Goal: Complete application form: Complete application form

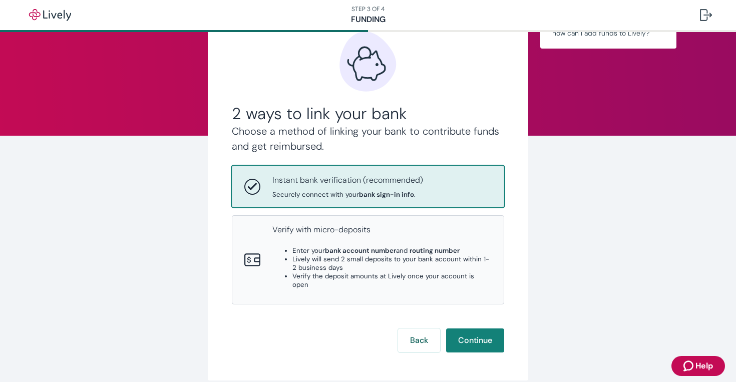
scroll to position [53, 0]
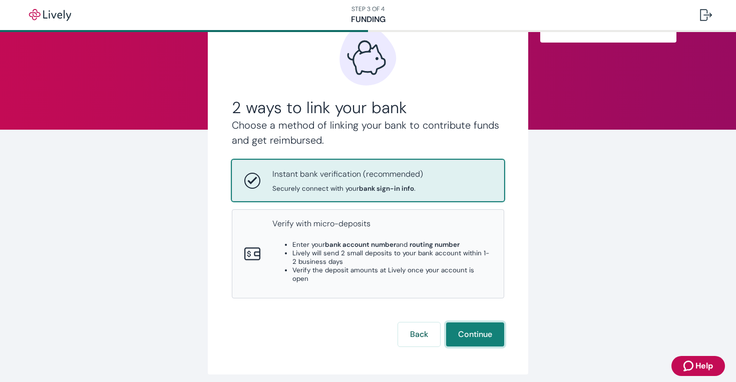
click at [483, 325] on button "Continue" at bounding box center [475, 334] width 58 height 24
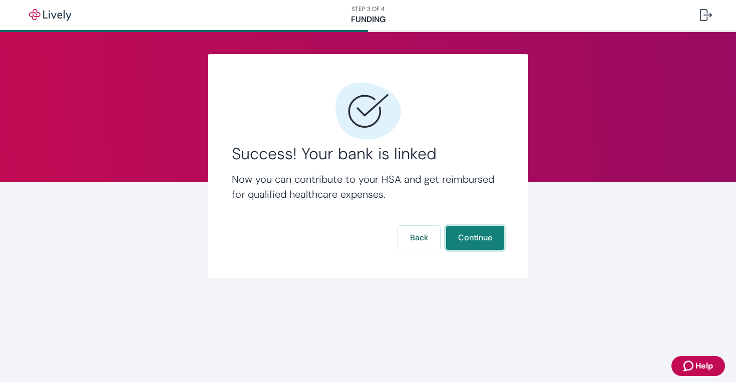
scroll to position [0, 0]
click at [485, 242] on button "Continue" at bounding box center [475, 238] width 58 height 24
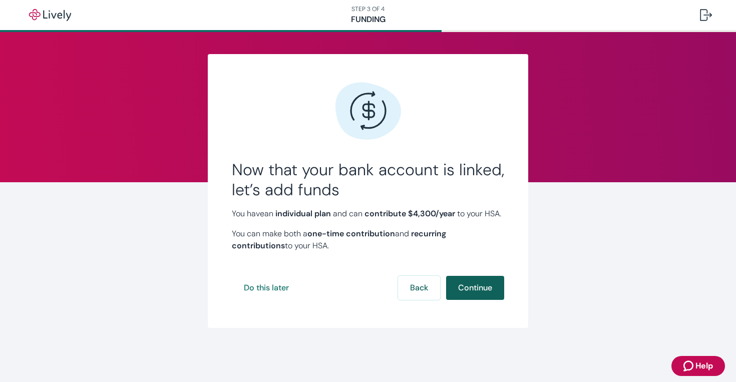
click at [465, 300] on button "Continue" at bounding box center [475, 288] width 58 height 24
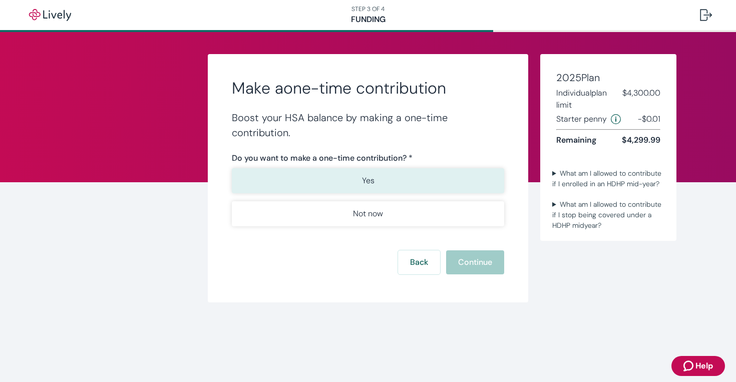
click at [378, 182] on button "Yes" at bounding box center [368, 180] width 272 height 25
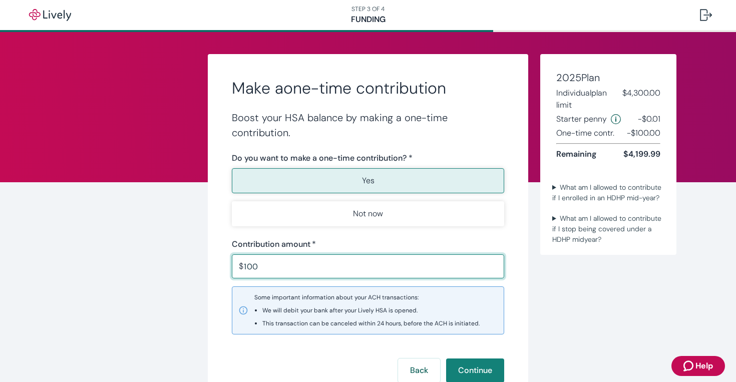
type input "100.00"
click at [516, 290] on div "Make a one-time contribution Boost your HSA balance by making a one-time contri…" at bounding box center [368, 232] width 320 height 357
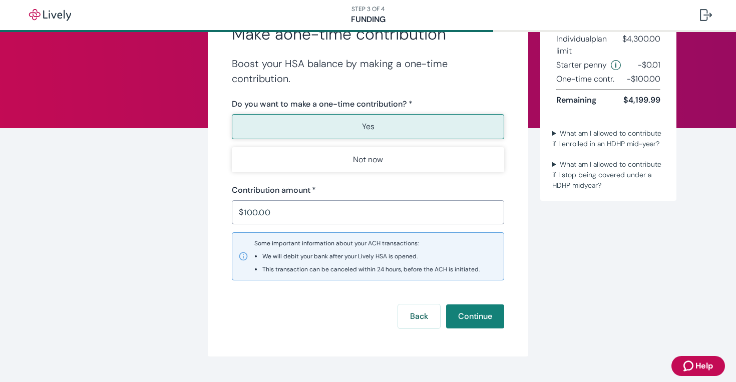
scroll to position [77, 0]
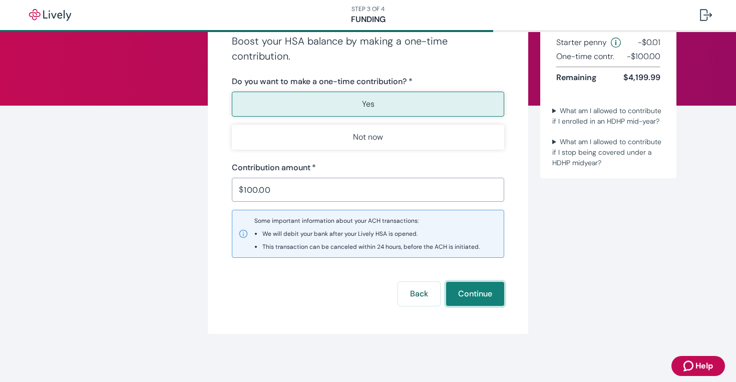
click at [490, 302] on button "Continue" at bounding box center [475, 294] width 58 height 24
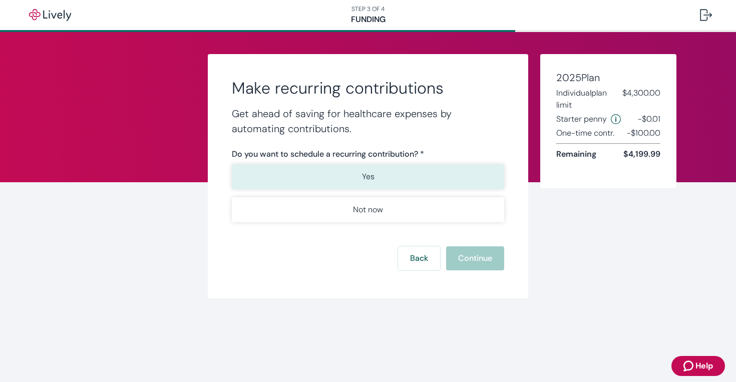
click at [384, 181] on button "Yes" at bounding box center [368, 176] width 272 height 25
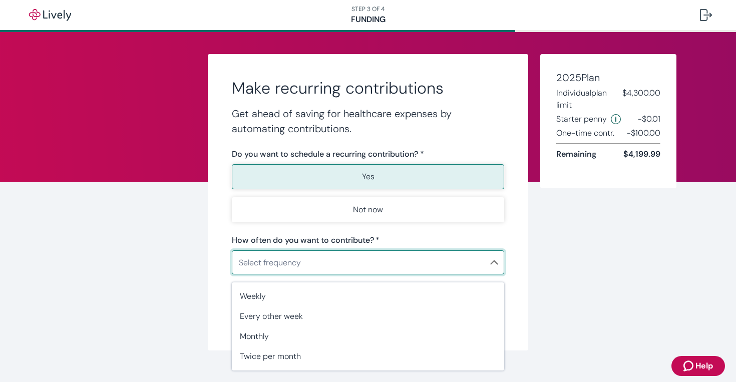
click at [430, 258] on body "STEP 3 OF 4 Funding Make recurring contributions Get ahead of saving for health…" at bounding box center [368, 191] width 736 height 382
click at [407, 206] on div at bounding box center [368, 191] width 736 height 382
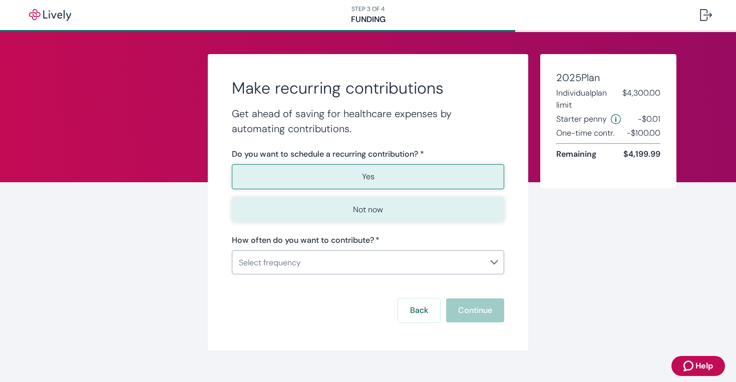
click at [392, 209] on button "Not now" at bounding box center [368, 209] width 272 height 25
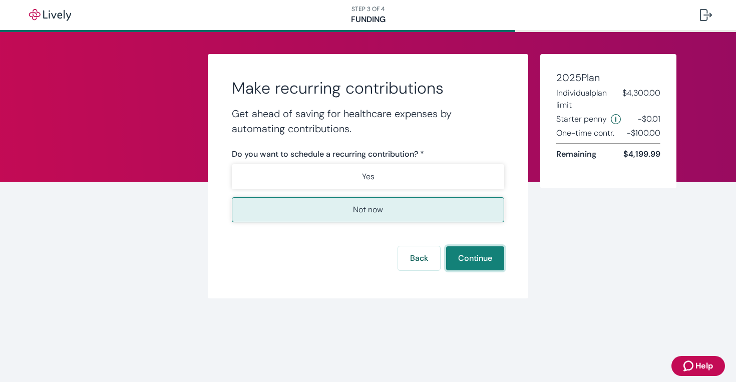
click at [473, 261] on button "Continue" at bounding box center [475, 258] width 58 height 24
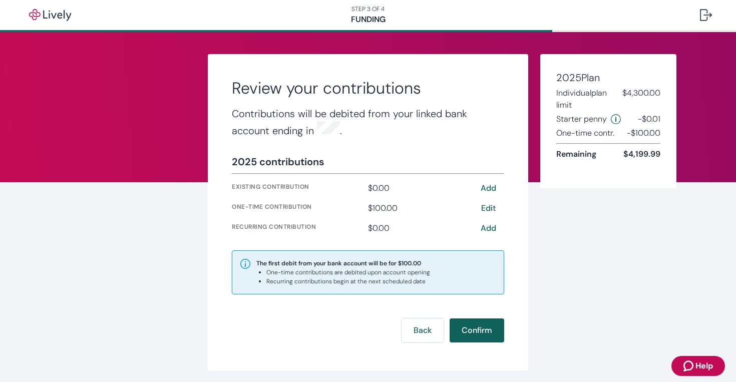
click at [481, 326] on button "Confirm" at bounding box center [477, 330] width 55 height 24
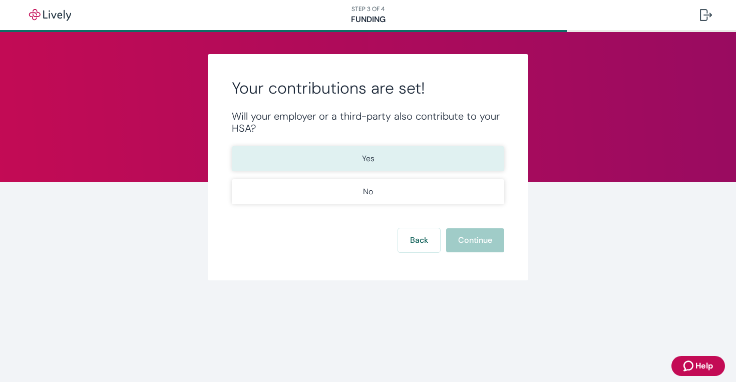
click at [366, 154] on p "Yes" at bounding box center [368, 159] width 13 height 12
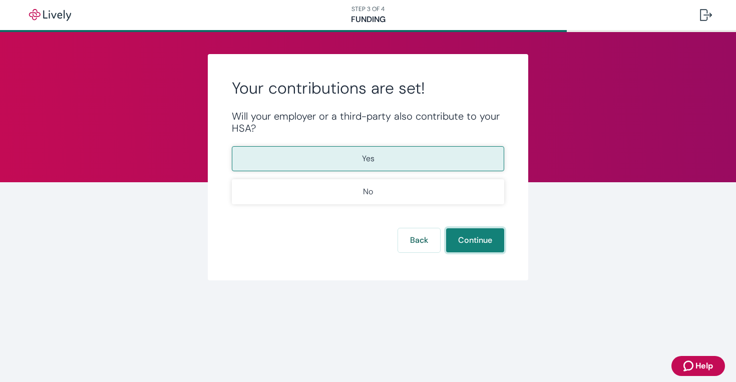
click at [478, 242] on button "Continue" at bounding box center [475, 240] width 58 height 24
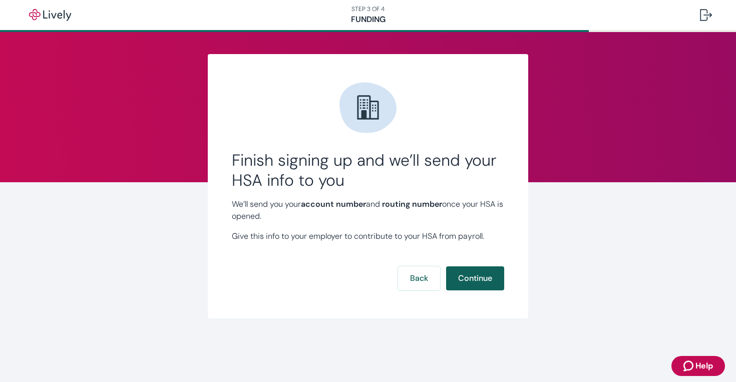
click at [487, 273] on button "Continue" at bounding box center [475, 278] width 58 height 24
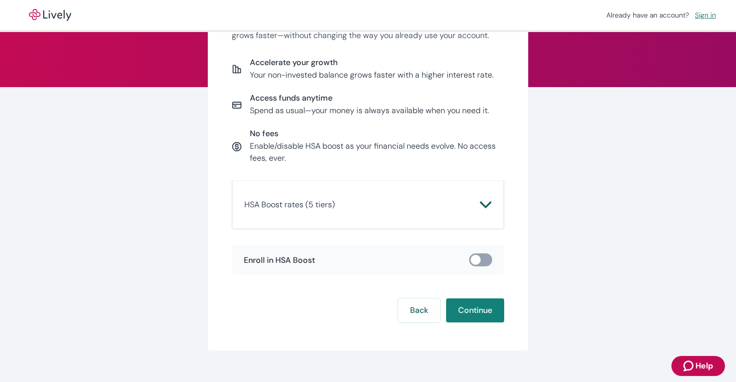
scroll to position [111, 0]
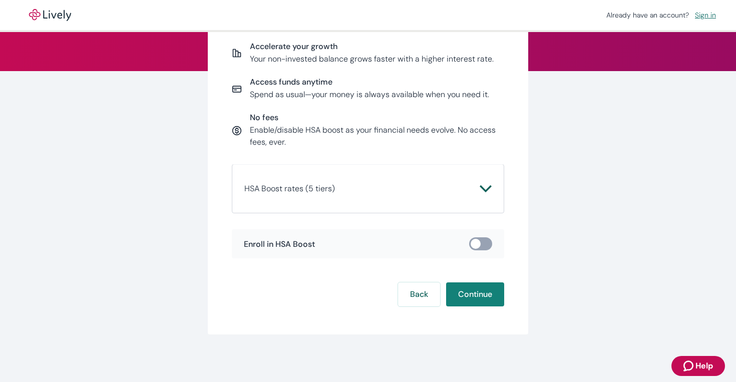
click at [487, 189] on icon "Chevron icon" at bounding box center [486, 188] width 12 height 7
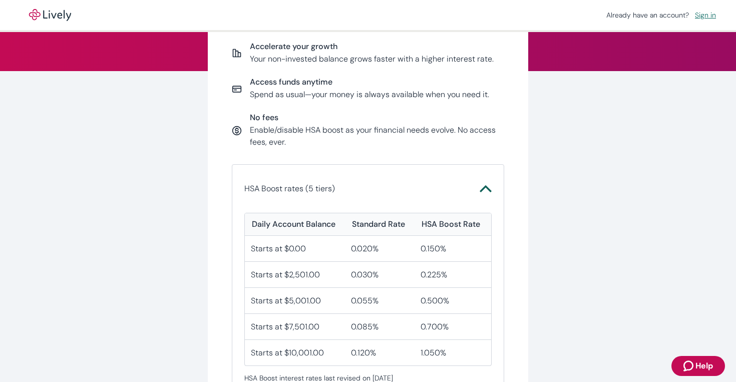
click at [487, 189] on icon "Chevron icon" at bounding box center [486, 189] width 12 height 12
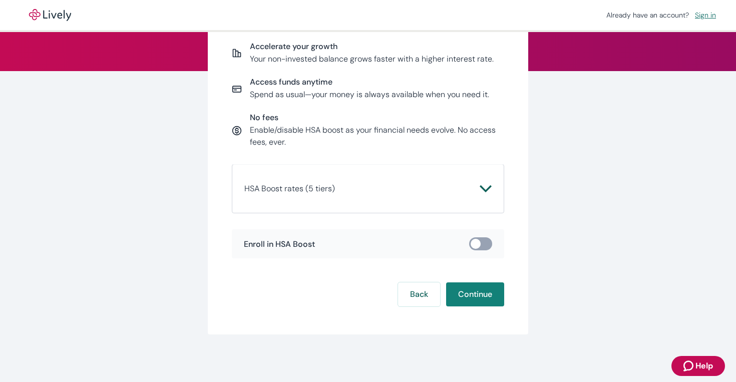
click at [475, 243] on input "checkbox" at bounding box center [476, 244] width 30 height 10
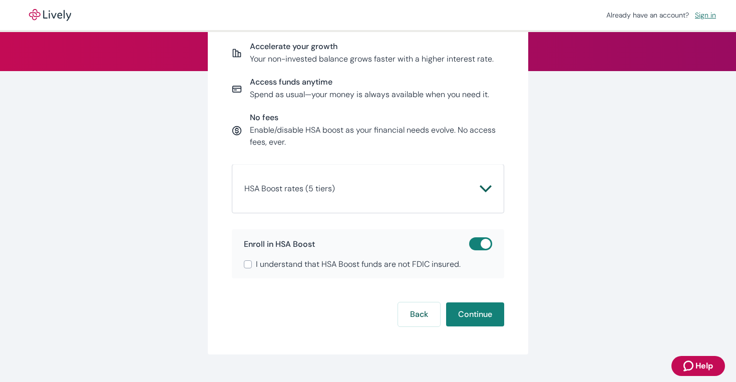
click at [486, 242] on input "checkbox" at bounding box center [486, 244] width 30 height 10
checkbox input "false"
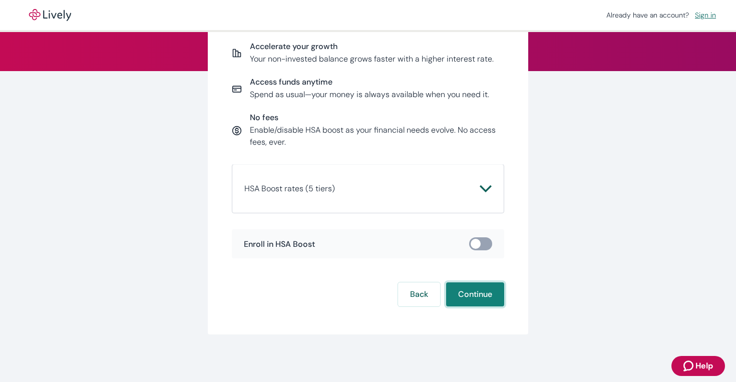
click at [480, 298] on button "Continue" at bounding box center [475, 294] width 58 height 24
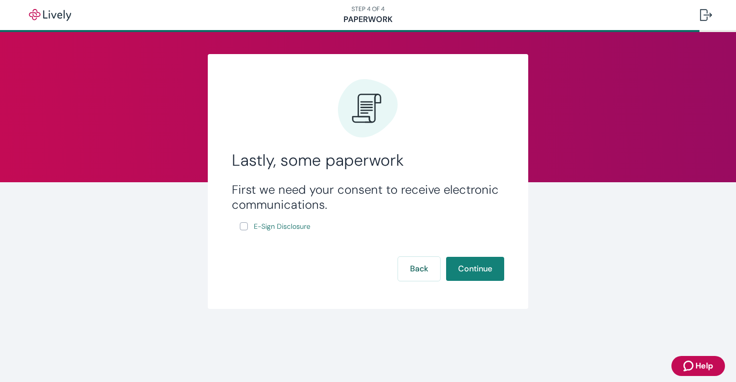
click at [244, 230] on input "E-Sign Disclosure" at bounding box center [244, 226] width 8 height 8
checkbox input "true"
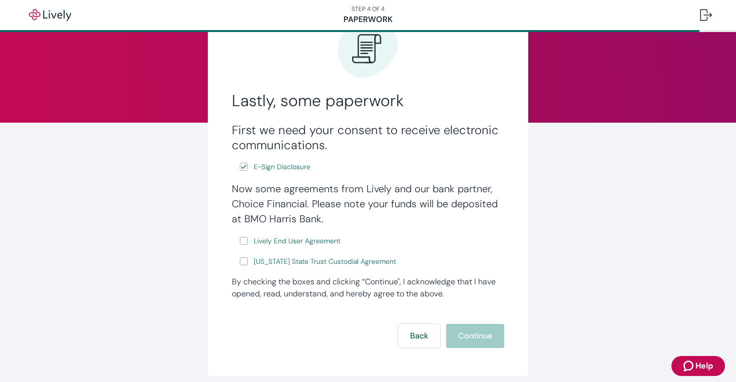
scroll to position [66, 0]
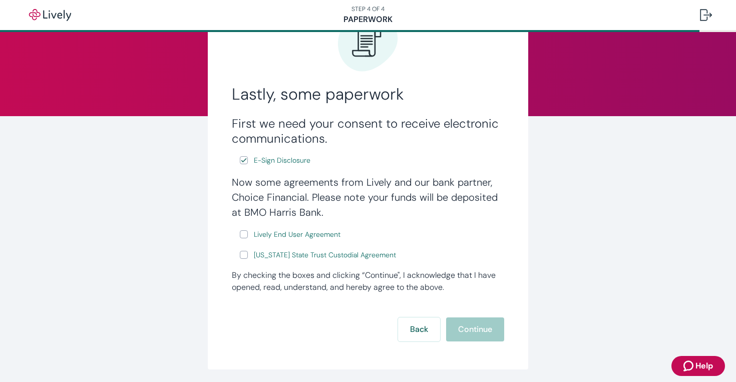
click at [243, 237] on input "Lively End User Agreement" at bounding box center [244, 234] width 8 height 8
checkbox input "true"
click at [245, 256] on input "[US_STATE] State Trust Custodial Agreement" at bounding box center [244, 255] width 8 height 8
checkbox input "true"
click at [480, 325] on button "Continue" at bounding box center [475, 329] width 58 height 24
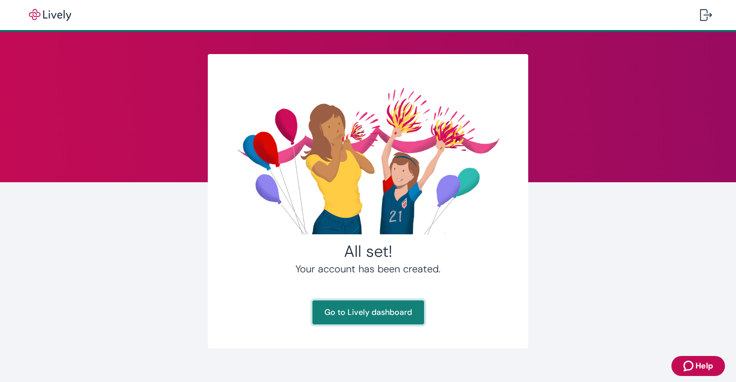
click at [381, 322] on link "Go to Lively dashboard" at bounding box center [368, 312] width 112 height 24
